Goal: Transaction & Acquisition: Download file/media

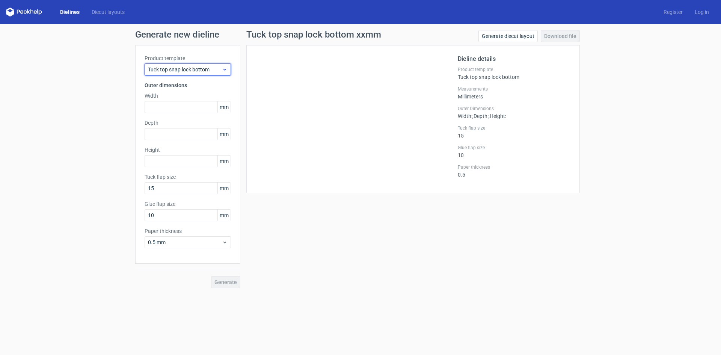
click at [227, 66] on div "Tuck top snap lock bottom" at bounding box center [188, 69] width 86 height 12
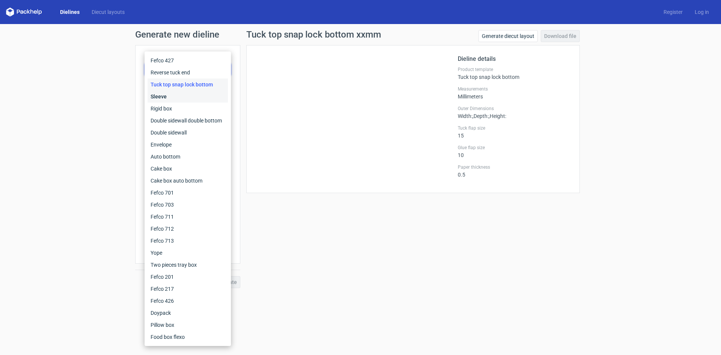
click at [164, 95] on div "Sleeve" at bounding box center [188, 97] width 80 height 12
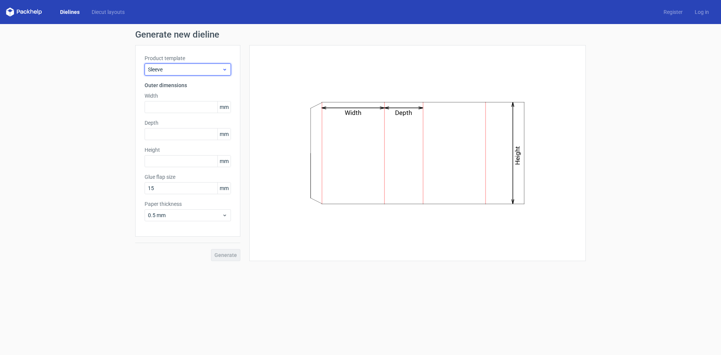
click at [225, 70] on use at bounding box center [224, 70] width 3 height 2
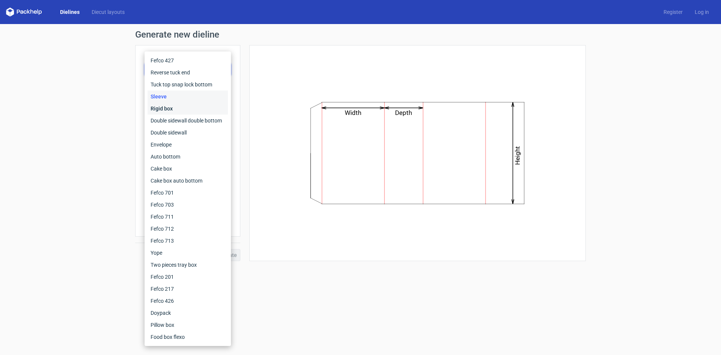
click at [185, 110] on div "Rigid box" at bounding box center [188, 109] width 80 height 12
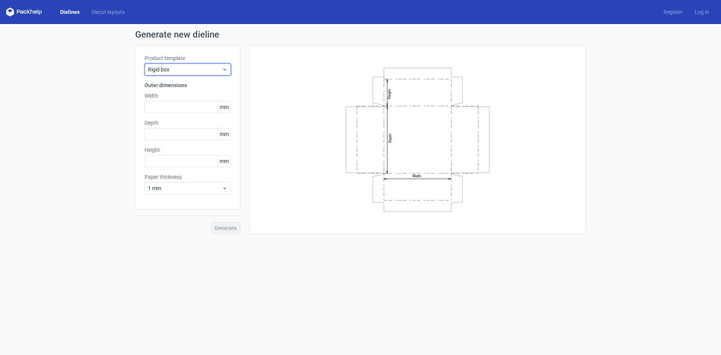
click at [223, 71] on icon at bounding box center [225, 69] width 6 height 6
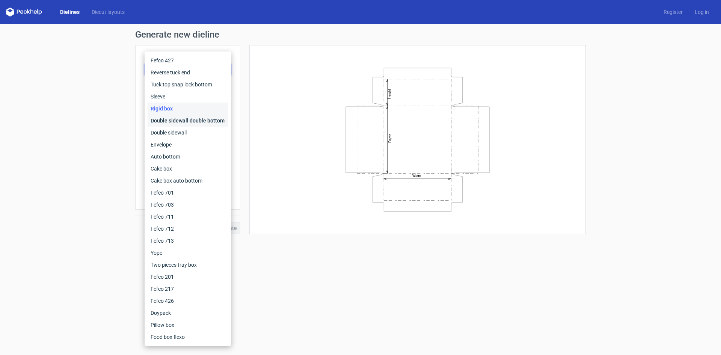
click at [187, 127] on div "Double sidewall double bottom" at bounding box center [188, 121] width 80 height 12
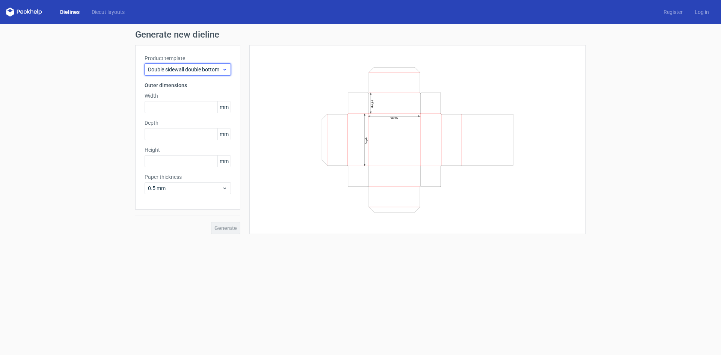
click at [226, 70] on icon at bounding box center [225, 69] width 6 height 6
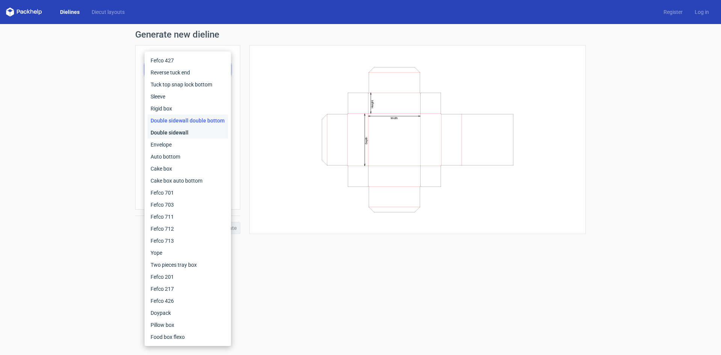
click at [179, 139] on div "Double sidewall" at bounding box center [188, 133] width 80 height 12
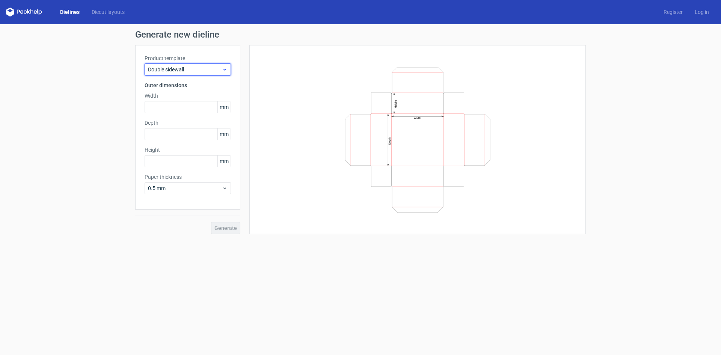
click at [226, 72] on icon at bounding box center [225, 69] width 6 height 6
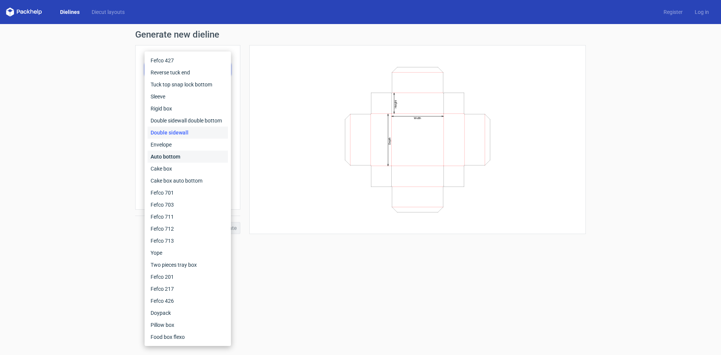
click at [179, 163] on div "Auto bottom" at bounding box center [188, 157] width 80 height 12
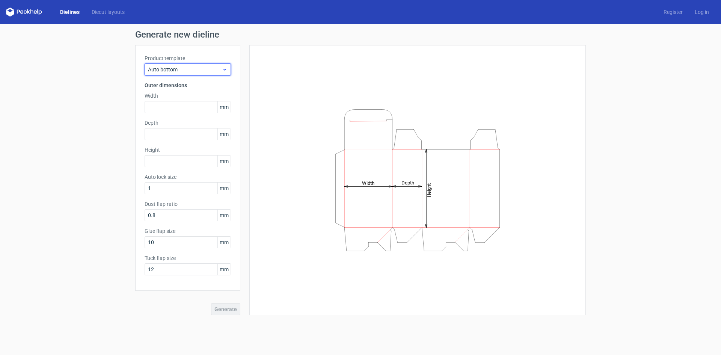
click at [224, 72] on div "Auto bottom" at bounding box center [188, 69] width 86 height 12
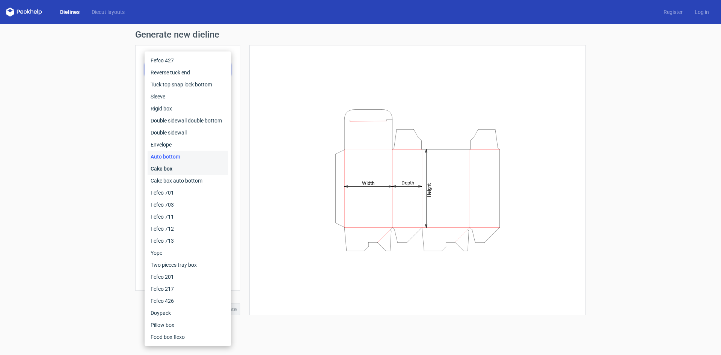
click at [170, 175] on div "Cake box" at bounding box center [188, 169] width 80 height 12
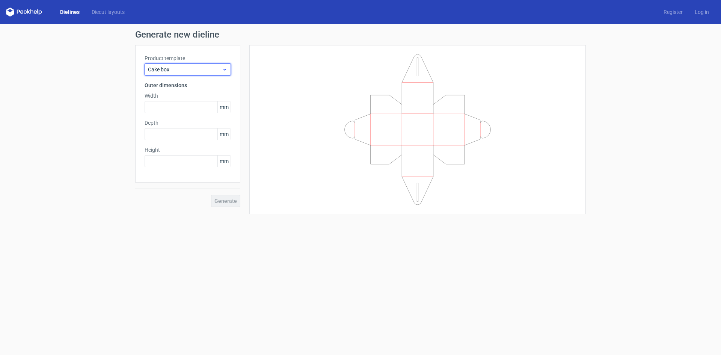
click at [225, 68] on icon at bounding box center [225, 69] width 6 height 6
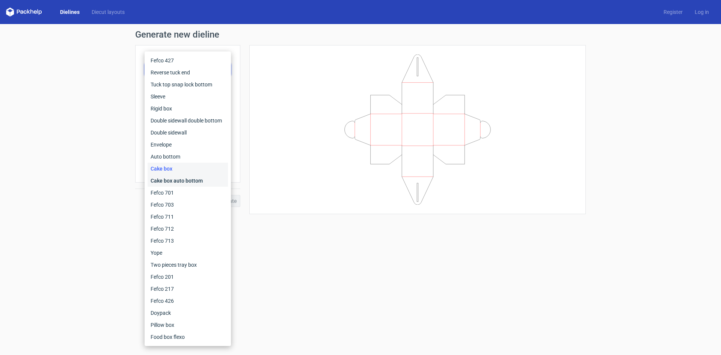
click at [171, 187] on div "Cake box auto bottom" at bounding box center [188, 181] width 80 height 12
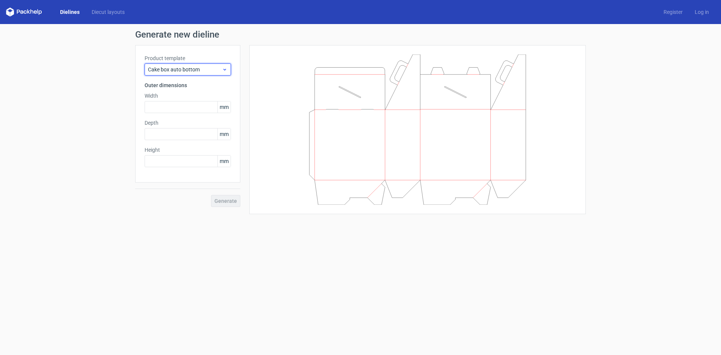
click at [224, 72] on icon at bounding box center [225, 69] width 6 height 6
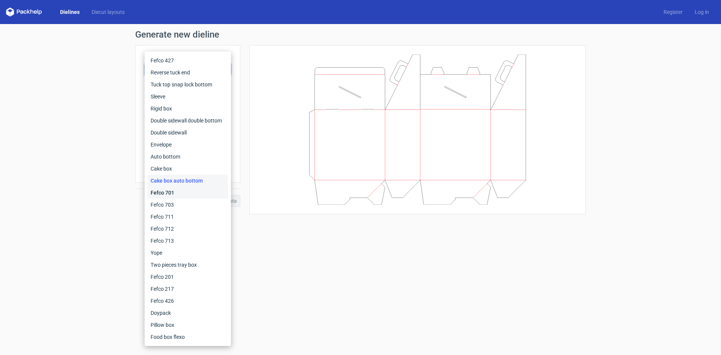
click at [168, 199] on div "Fefco 701" at bounding box center [188, 193] width 80 height 12
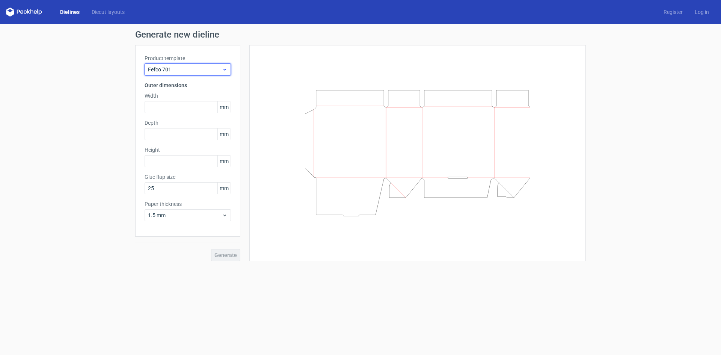
click at [225, 70] on use at bounding box center [224, 70] width 3 height 2
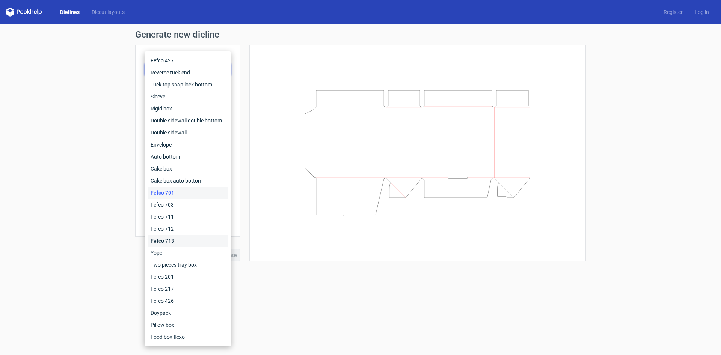
click at [164, 247] on div "Fefco 713" at bounding box center [188, 241] width 80 height 12
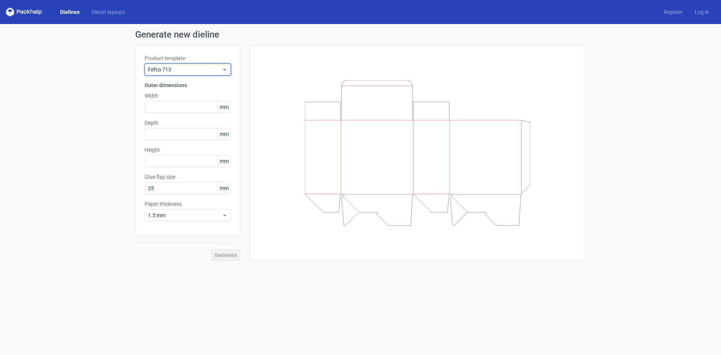
click at [224, 69] on icon at bounding box center [225, 69] width 6 height 6
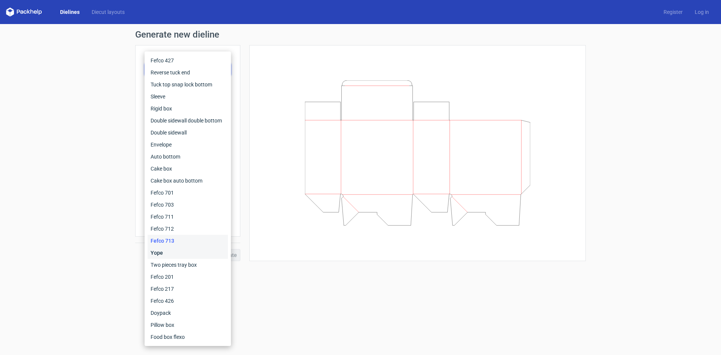
click at [159, 259] on div "Yope" at bounding box center [188, 253] width 80 height 12
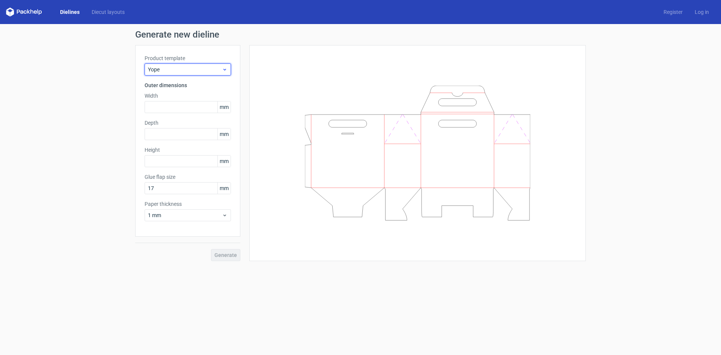
click at [226, 69] on use at bounding box center [224, 70] width 3 height 2
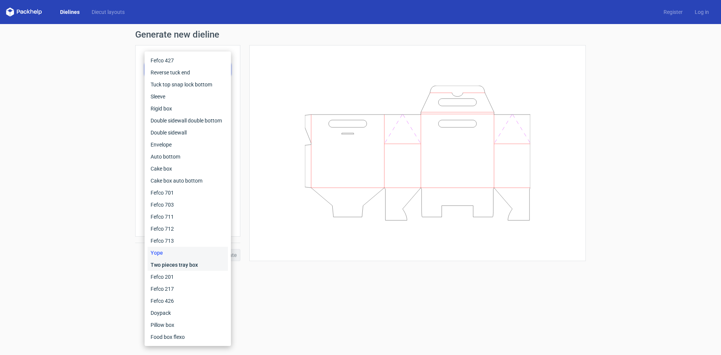
click at [189, 270] on div "Two pieces tray box" at bounding box center [188, 265] width 80 height 12
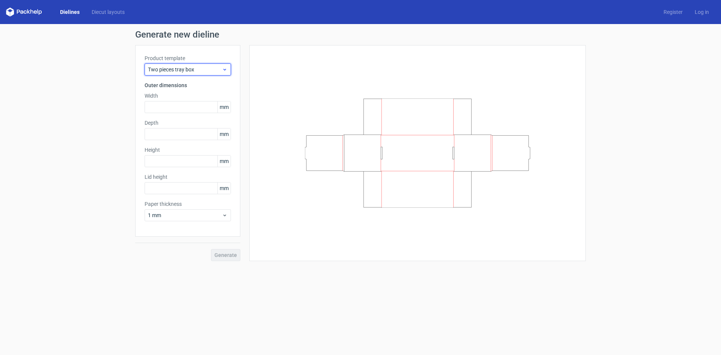
click at [225, 71] on icon at bounding box center [225, 69] width 6 height 6
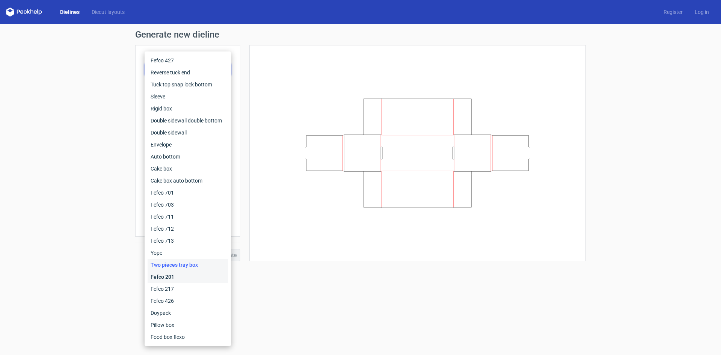
click at [170, 283] on div "Fefco 201" at bounding box center [188, 277] width 80 height 12
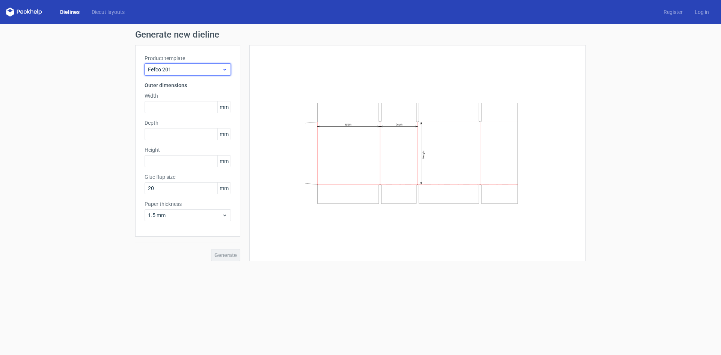
click at [224, 70] on icon at bounding box center [225, 69] width 6 height 6
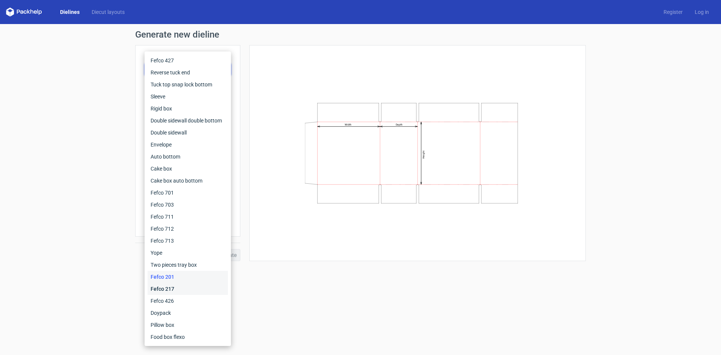
click at [177, 293] on div "Fefco 217" at bounding box center [188, 289] width 80 height 12
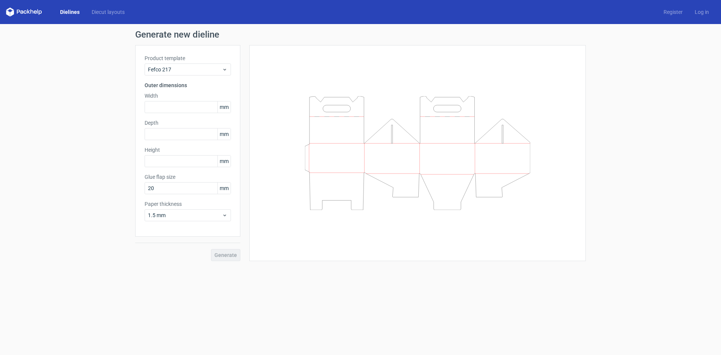
click at [397, 166] on icon at bounding box center [417, 153] width 225 height 114
click at [219, 256] on div "Generate" at bounding box center [187, 249] width 105 height 24
click at [202, 109] on input "text" at bounding box center [188, 107] width 86 height 12
type input "100"
click at [178, 132] on input "text" at bounding box center [188, 134] width 86 height 12
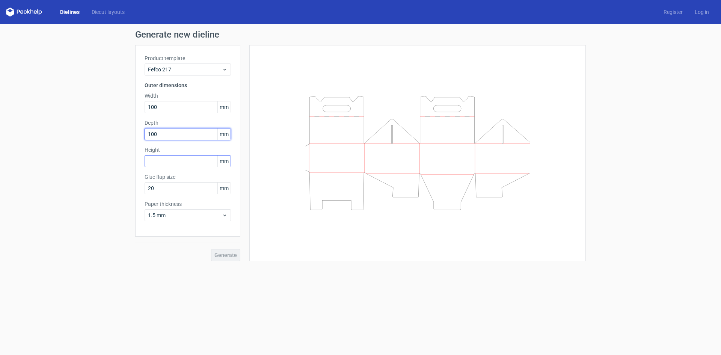
type input "100"
click at [169, 163] on input "text" at bounding box center [188, 161] width 86 height 12
click at [217, 216] on div "Product template Fefco 217 Outer dimensions Width 100 mm Depth 100 mm Height 8 …" at bounding box center [187, 141] width 105 height 192
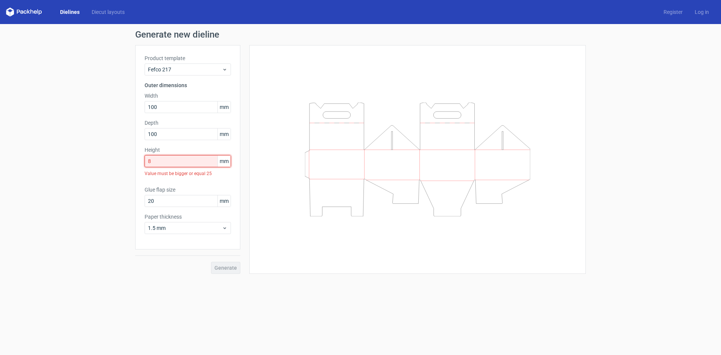
click at [192, 163] on input "8" at bounding box center [188, 161] width 86 height 12
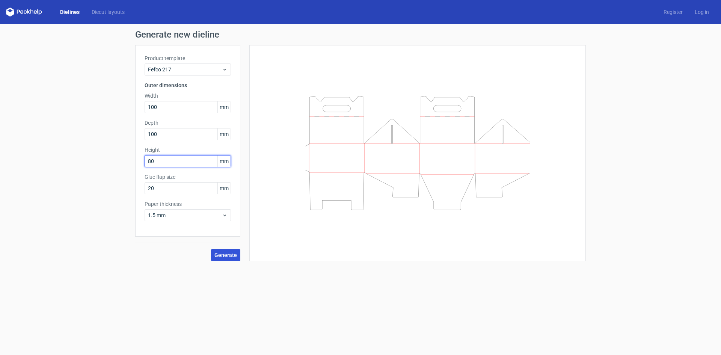
type input "80"
click at [223, 256] on span "Generate" at bounding box center [225, 254] width 23 height 5
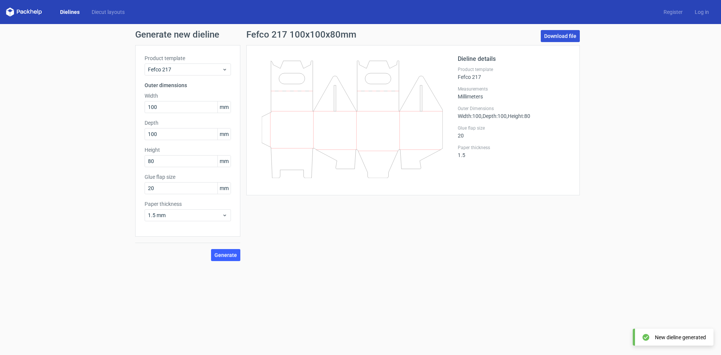
click at [553, 38] on link "Download file" at bounding box center [560, 36] width 39 height 12
